Goal: Entertainment & Leisure: Browse casually

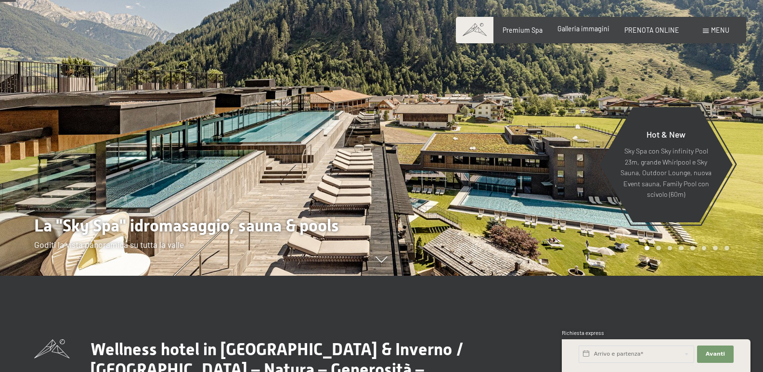
click at [585, 31] on span "Galleria immagini" at bounding box center [584, 29] width 52 height 8
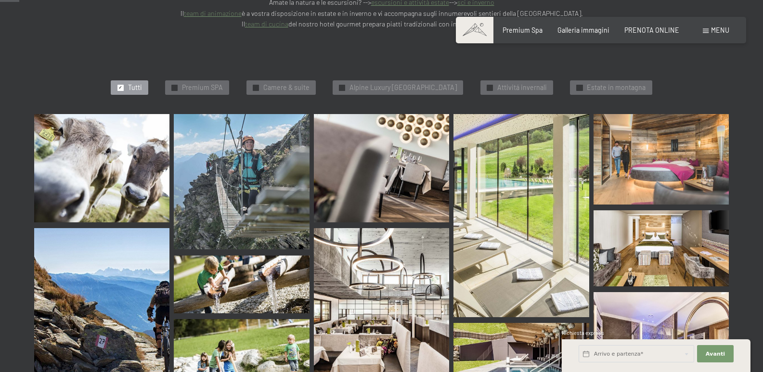
scroll to position [289, 0]
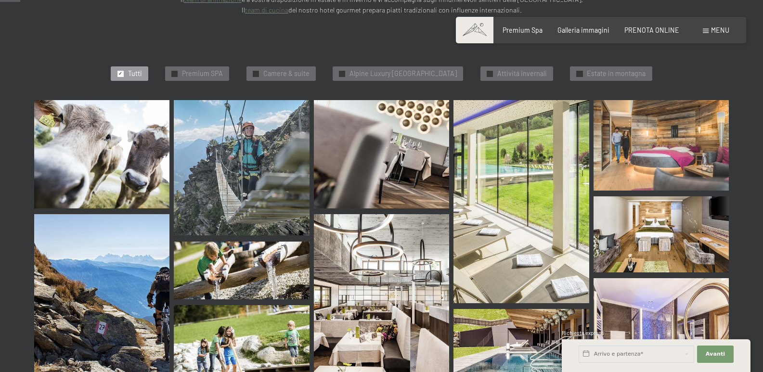
click at [147, 145] on img at bounding box center [101, 154] width 135 height 108
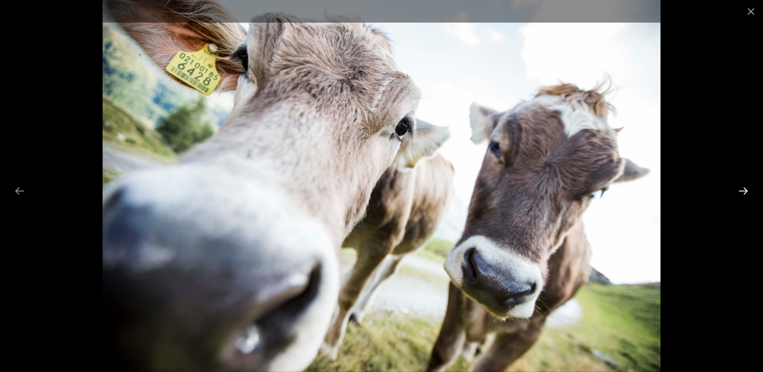
click at [738, 190] on button "Next slide" at bounding box center [743, 191] width 20 height 19
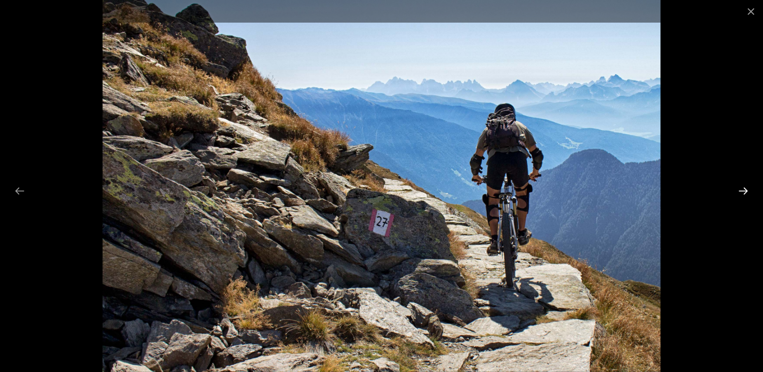
click at [738, 190] on button "Next slide" at bounding box center [743, 191] width 20 height 19
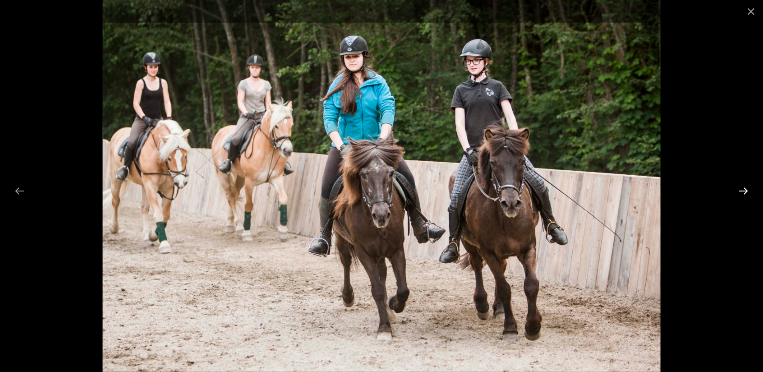
click at [742, 189] on button "Next slide" at bounding box center [743, 191] width 20 height 19
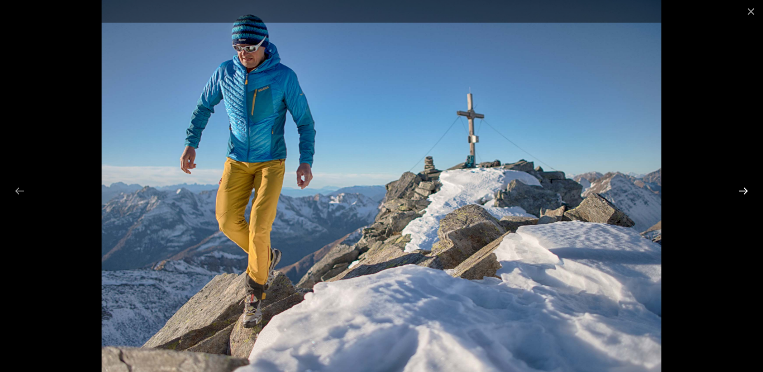
click at [742, 189] on button "Next slide" at bounding box center [743, 191] width 20 height 19
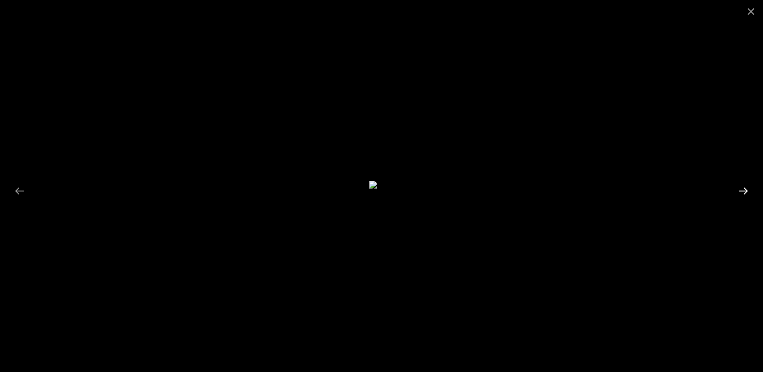
click at [742, 186] on button "Next slide" at bounding box center [743, 191] width 20 height 19
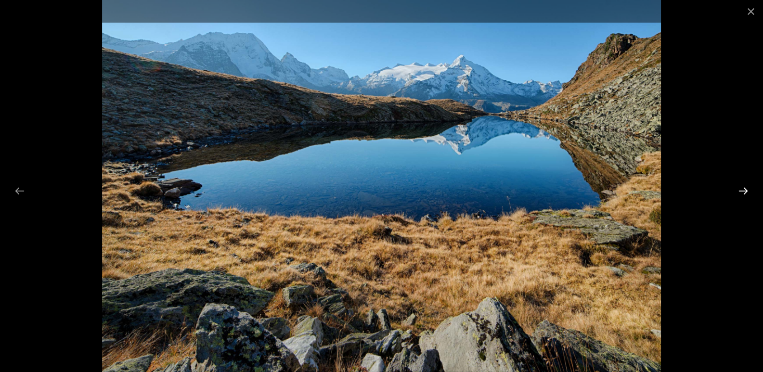
click at [742, 186] on button "Next slide" at bounding box center [743, 191] width 20 height 19
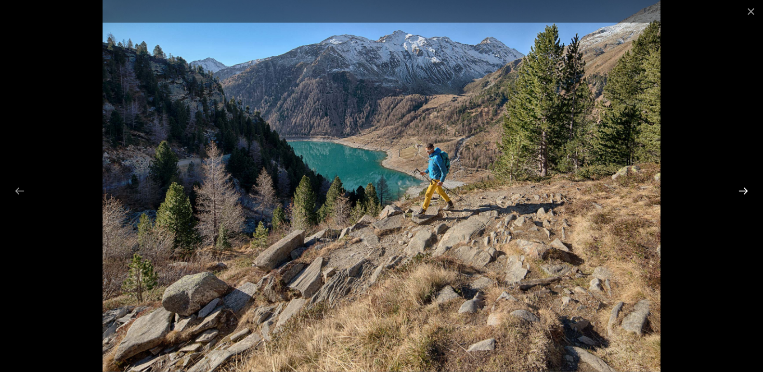
click at [742, 186] on button "Next slide" at bounding box center [743, 191] width 20 height 19
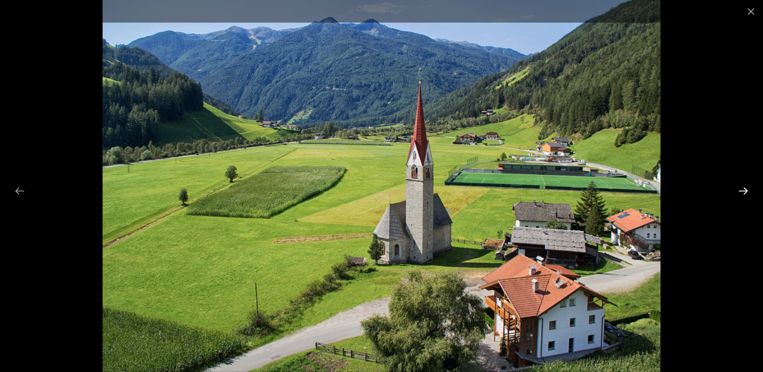
click at [742, 186] on button "Next slide" at bounding box center [743, 191] width 20 height 19
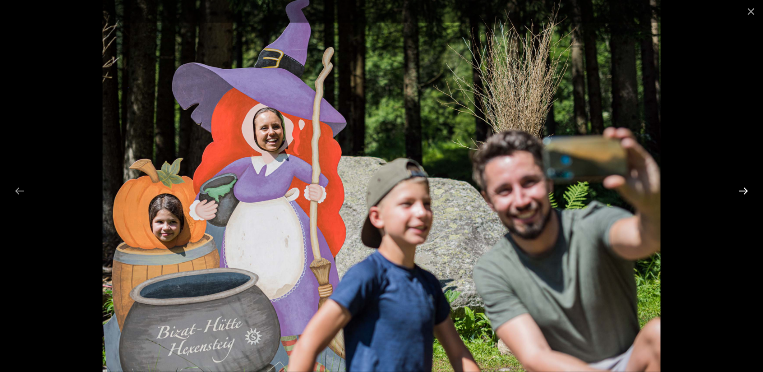
click at [742, 186] on button "Next slide" at bounding box center [743, 191] width 20 height 19
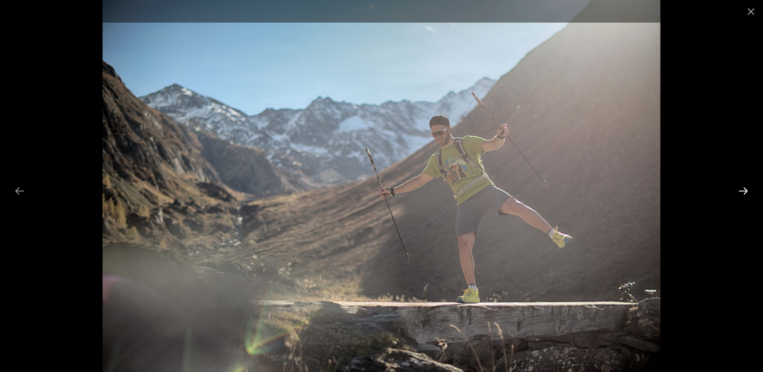
click at [742, 186] on button "Next slide" at bounding box center [743, 191] width 20 height 19
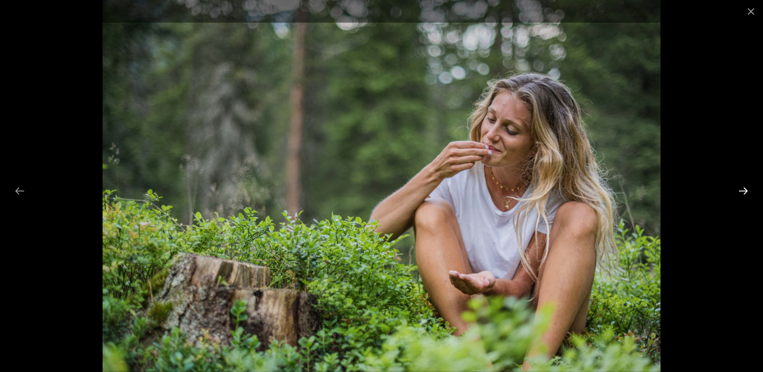
click at [742, 186] on button "Next slide" at bounding box center [743, 191] width 20 height 19
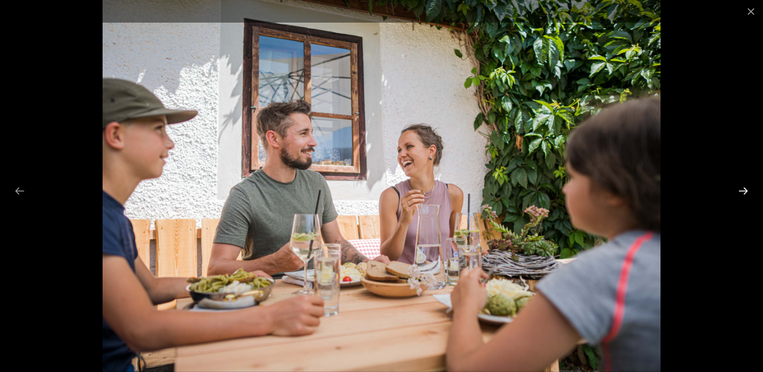
click at [742, 186] on button "Next slide" at bounding box center [743, 191] width 20 height 19
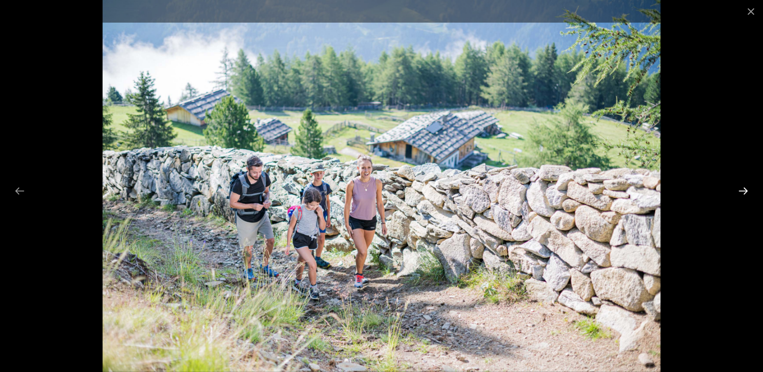
click at [742, 186] on button "Next slide" at bounding box center [743, 191] width 20 height 19
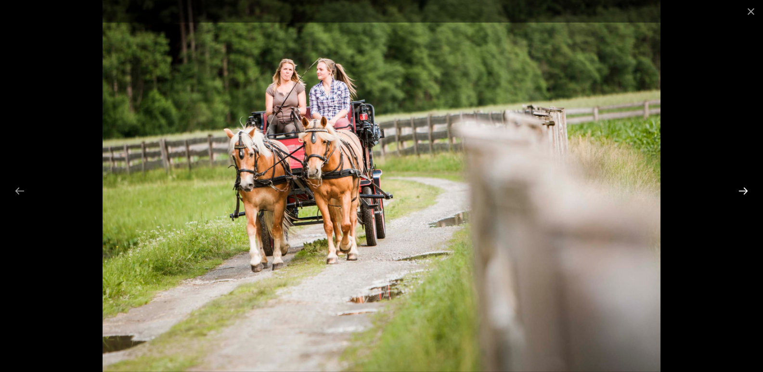
click at [742, 186] on button "Next slide" at bounding box center [743, 191] width 20 height 19
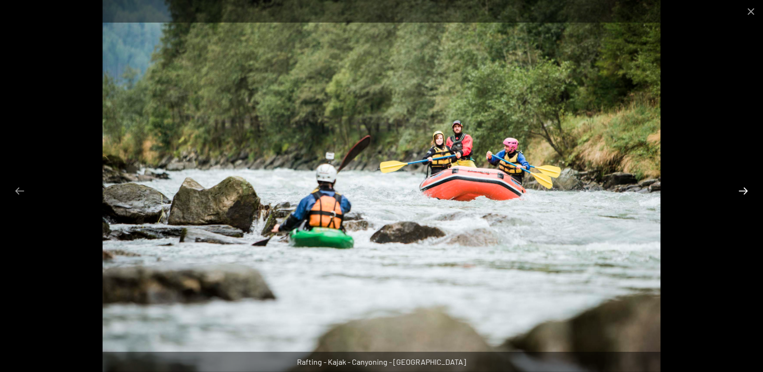
click at [742, 186] on button "Next slide" at bounding box center [743, 191] width 20 height 19
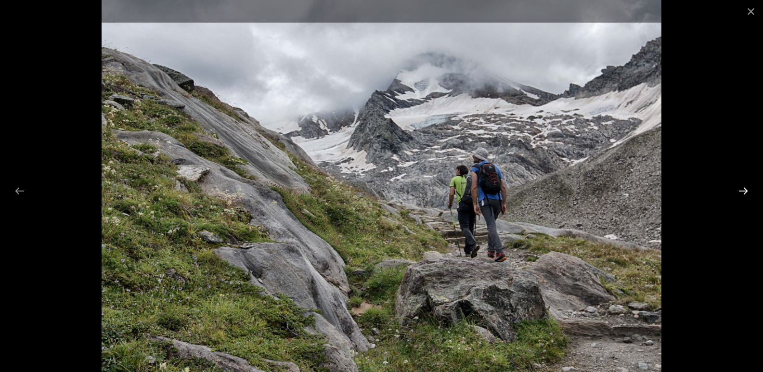
click at [742, 186] on button "Next slide" at bounding box center [743, 191] width 20 height 19
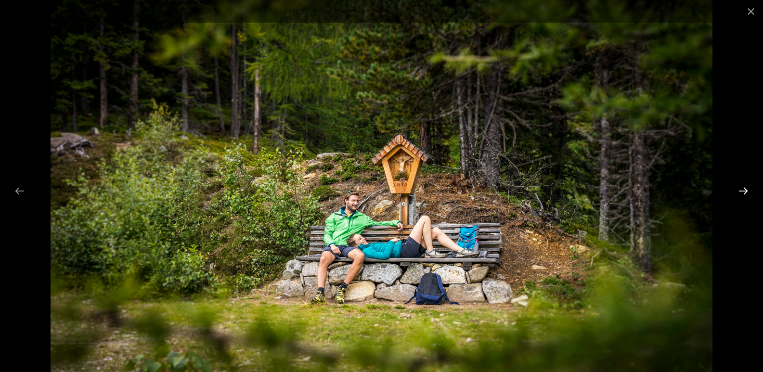
click at [742, 186] on button "Next slide" at bounding box center [743, 191] width 20 height 19
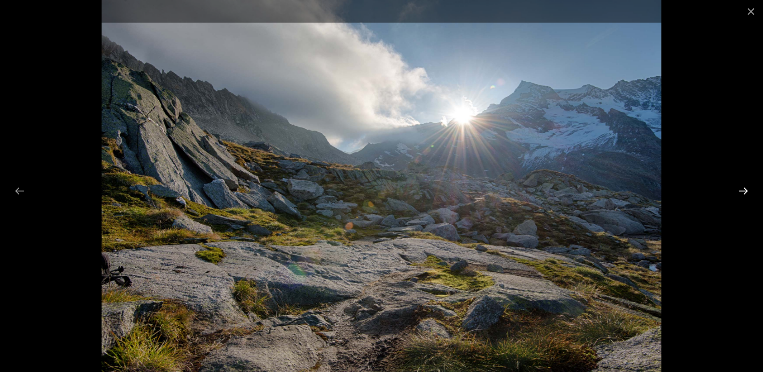
click at [742, 186] on button "Next slide" at bounding box center [743, 191] width 20 height 19
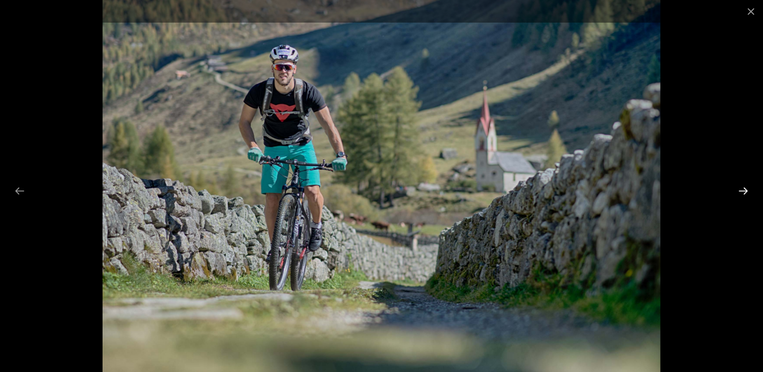
click at [742, 186] on button "Next slide" at bounding box center [743, 191] width 20 height 19
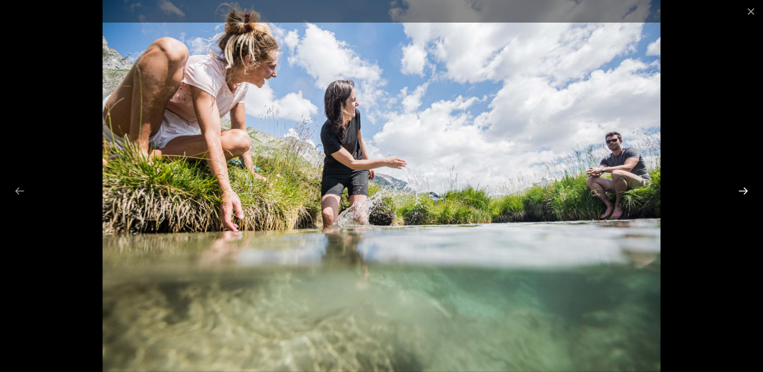
click at [742, 186] on button "Next slide" at bounding box center [743, 191] width 20 height 19
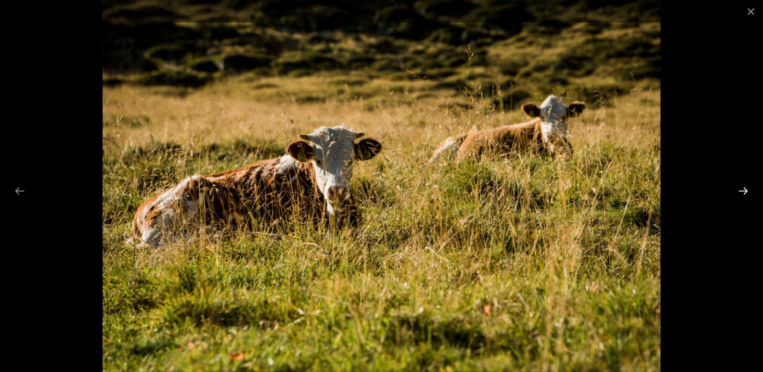
click at [742, 186] on button "Next slide" at bounding box center [743, 191] width 20 height 19
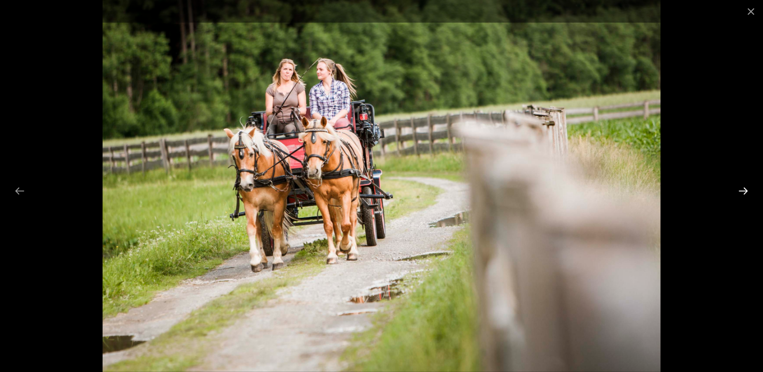
click at [742, 186] on button "Next slide" at bounding box center [743, 191] width 20 height 19
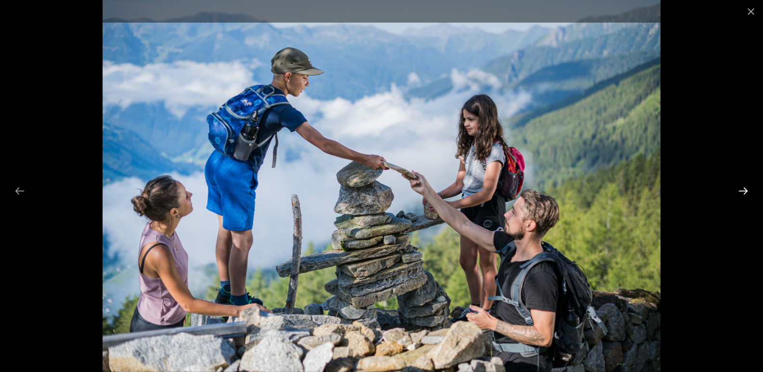
click at [742, 186] on button "Next slide" at bounding box center [743, 191] width 20 height 19
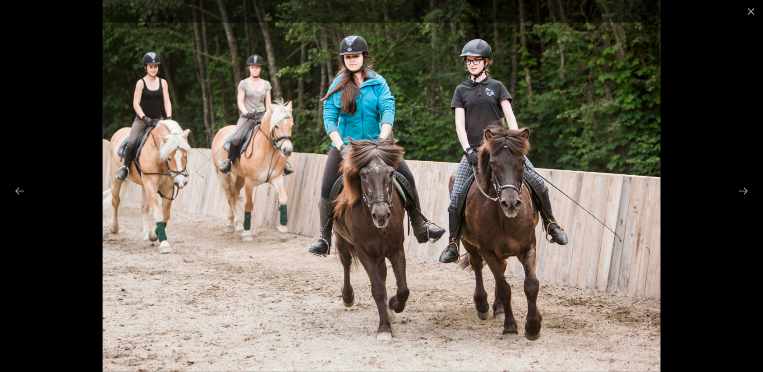
scroll to position [578, 0]
click at [753, 8] on button "Close gallery" at bounding box center [751, 11] width 24 height 23
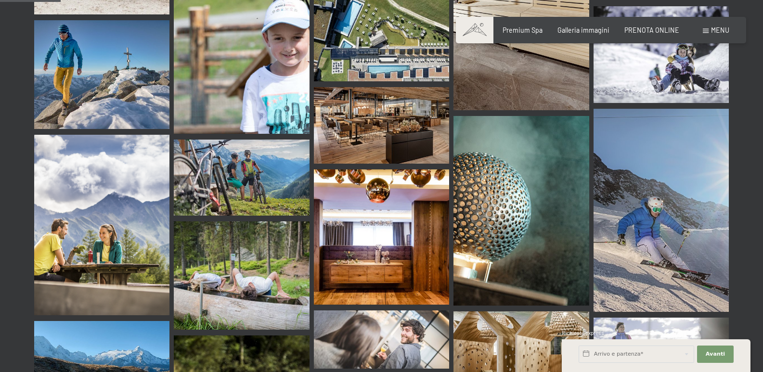
scroll to position [867, 0]
